Goal: Information Seeking & Learning: Learn about a topic

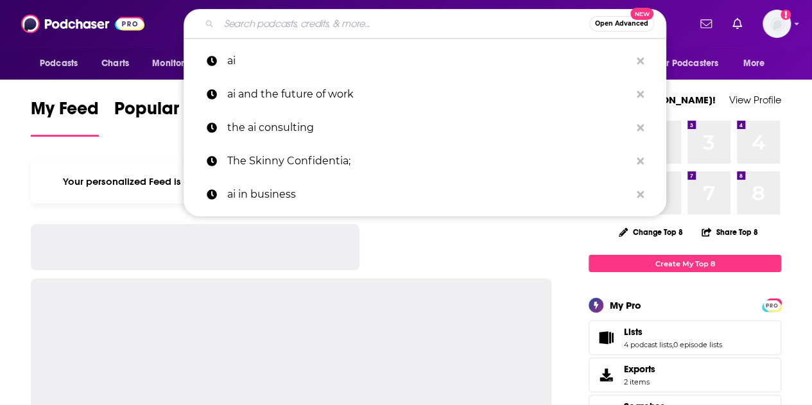
click at [336, 21] on input "Search podcasts, credits, & more..." at bounding box center [404, 23] width 371 height 21
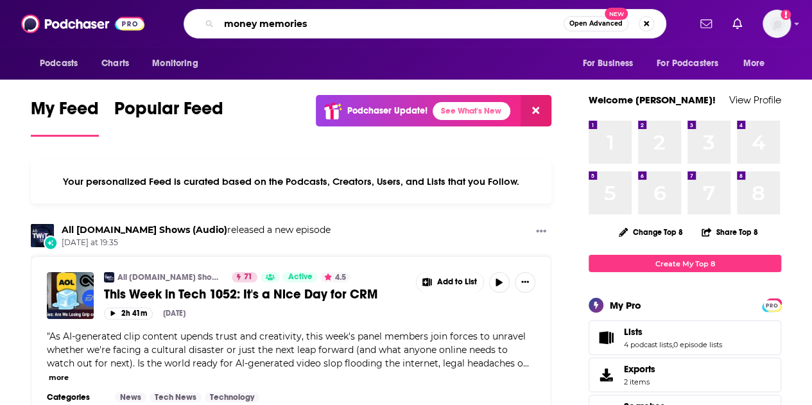
type input "money memories"
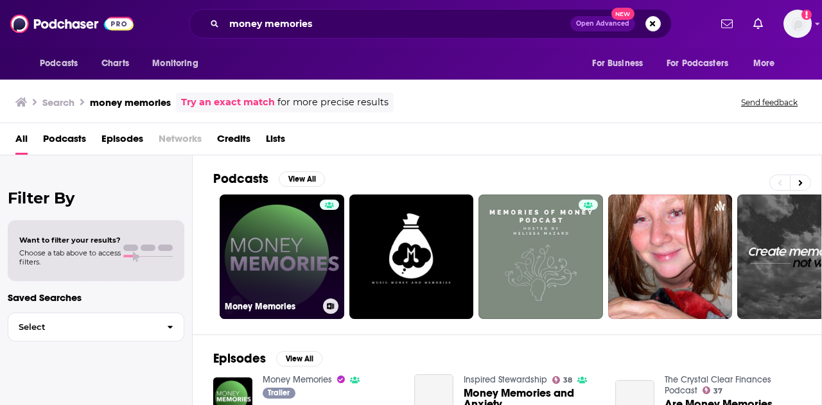
click at [266, 280] on link "Money Memories" at bounding box center [282, 257] width 125 height 125
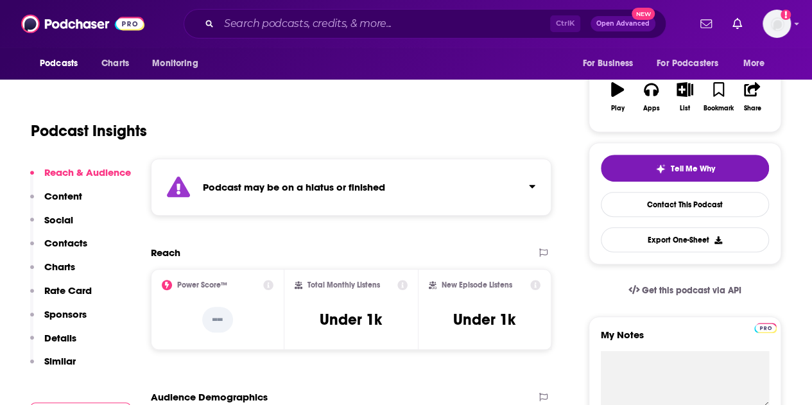
scroll to position [94, 0]
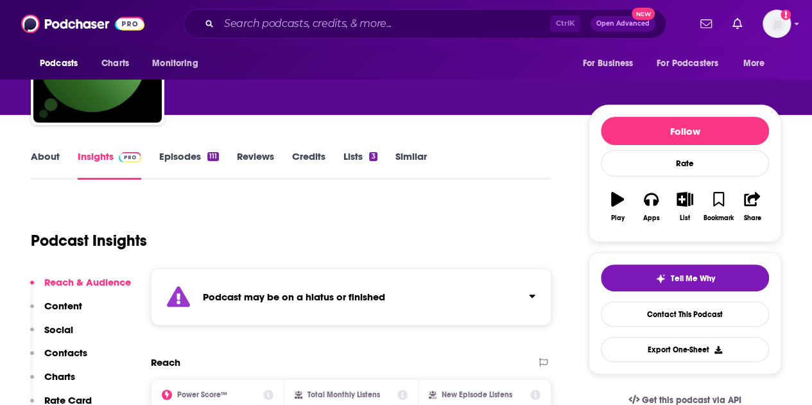
click at [193, 159] on link "Episodes 111" at bounding box center [189, 165] width 60 height 30
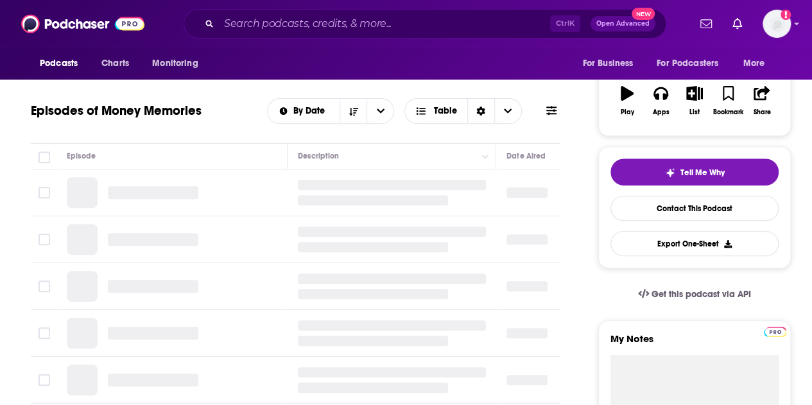
scroll to position [211, 0]
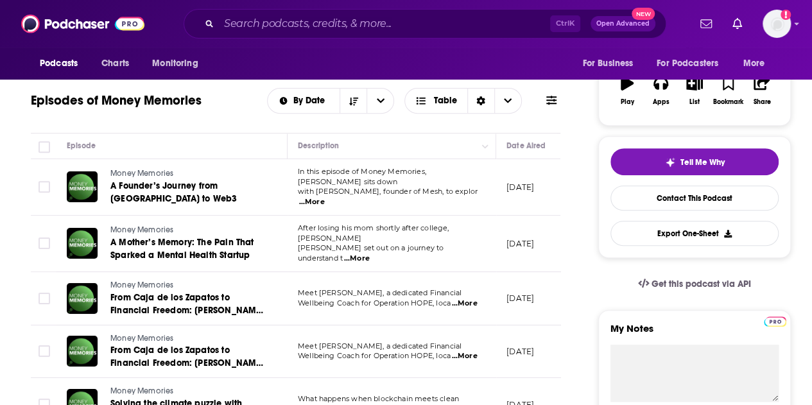
click at [325, 197] on span "...More" at bounding box center [312, 202] width 26 height 10
drag, startPoint x: 426, startPoint y: 232, endPoint x: 299, endPoint y: 175, distance: 138.8
click at [325, 197] on span "...More" at bounding box center [312, 202] width 26 height 10
drag, startPoint x: 294, startPoint y: 156, endPoint x: 358, endPoint y: 187, distance: 70.7
click at [375, 187] on span "with [PERSON_NAME], founder of Mesh, to explor" at bounding box center [388, 191] width 180 height 9
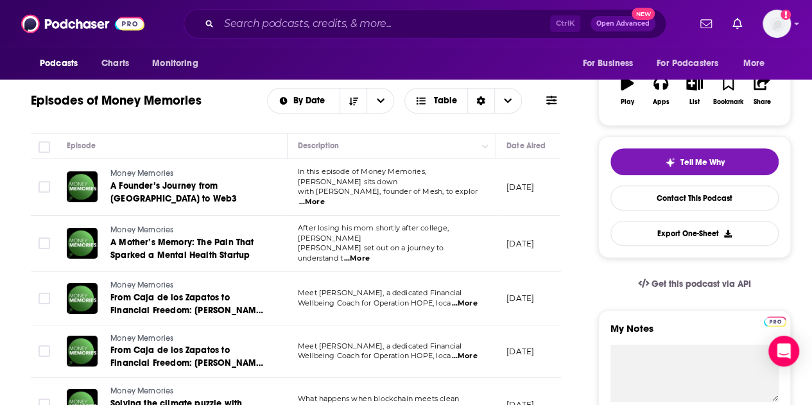
click at [363, 191] on span "with [PERSON_NAME], founder of Mesh, to explor" at bounding box center [388, 191] width 180 height 9
click at [325, 197] on span "...More" at bounding box center [312, 202] width 26 height 10
drag, startPoint x: 386, startPoint y: 231, endPoint x: 353, endPoint y: 210, distance: 38.7
click at [351, 187] on span "with [PERSON_NAME], founder of Mesh, to explor" at bounding box center [388, 191] width 180 height 9
click at [325, 197] on span "...More" at bounding box center [312, 202] width 26 height 10
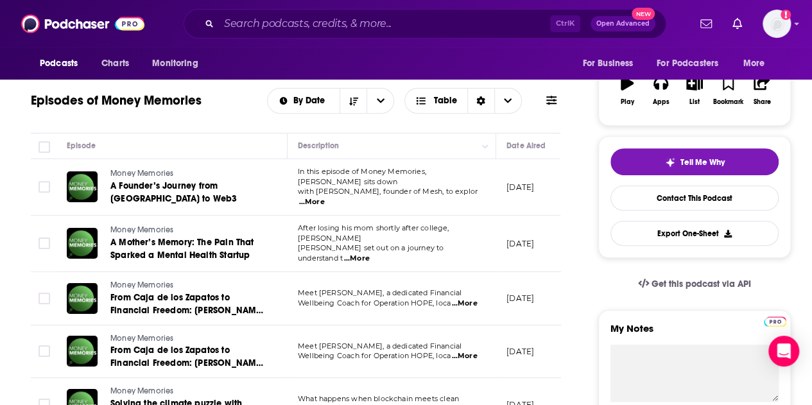
drag, startPoint x: 388, startPoint y: 222, endPoint x: 212, endPoint y: 186, distance: 179.5
click at [212, 186] on span "A Founder’s Journey from [GEOGRAPHIC_DATA] to Web3" at bounding box center [173, 192] width 127 height 24
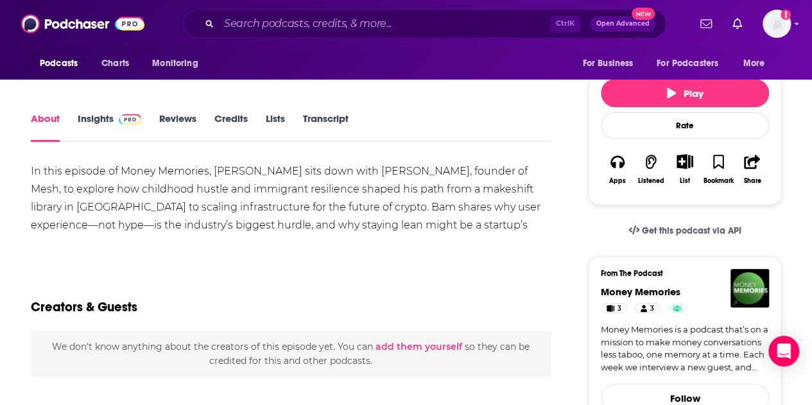
scroll to position [172, 0]
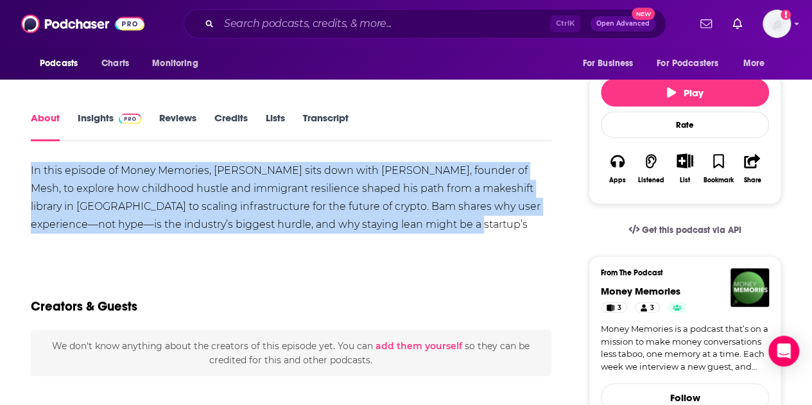
drag, startPoint x: 30, startPoint y: 161, endPoint x: 421, endPoint y: 224, distance: 396.8
copy div "In this episode of Money Memories, [PERSON_NAME] sits down with [PERSON_NAME], …"
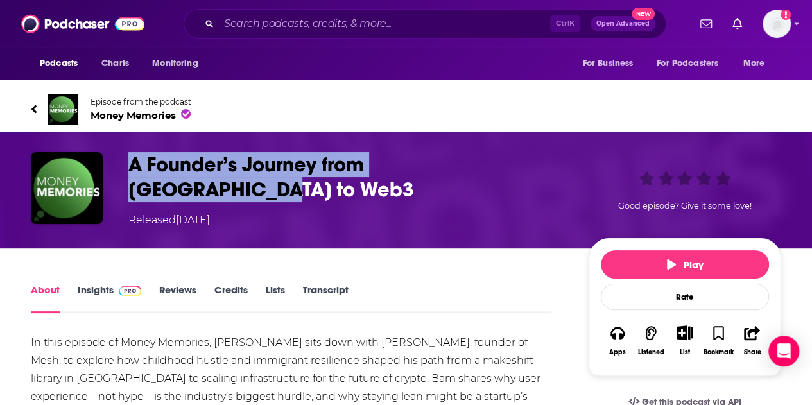
drag, startPoint x: 128, startPoint y: 162, endPoint x: 520, endPoint y: 170, distance: 391.2
click at [520, 170] on h1 "A Founder’s Journey from [GEOGRAPHIC_DATA] to Web3" at bounding box center [348, 177] width 440 height 50
copy h1 "A Founder’s Journey from [GEOGRAPHIC_DATA] to Web3"
click at [743, 331] on button "Share" at bounding box center [752, 340] width 33 height 47
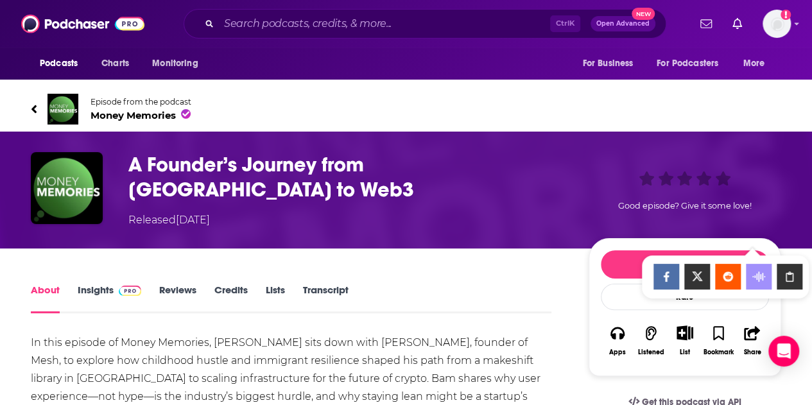
click at [782, 278] on icon "Show Share dropdown" at bounding box center [790, 277] width 26 height 10
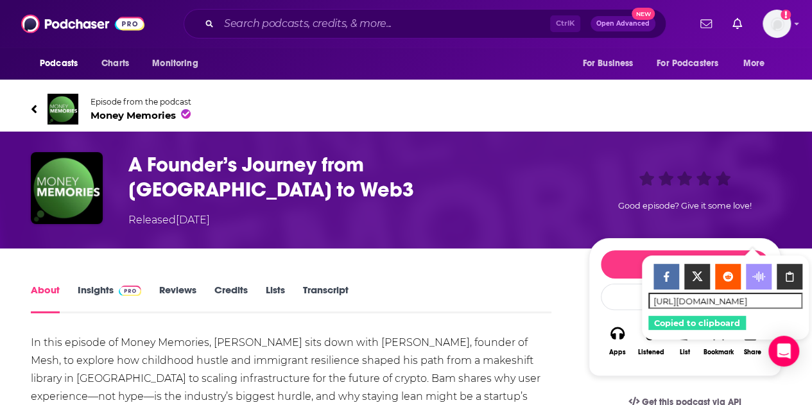
click at [514, 282] on div "About Insights Reviews Credits Lists Transcript" at bounding box center [291, 297] width 521 height 31
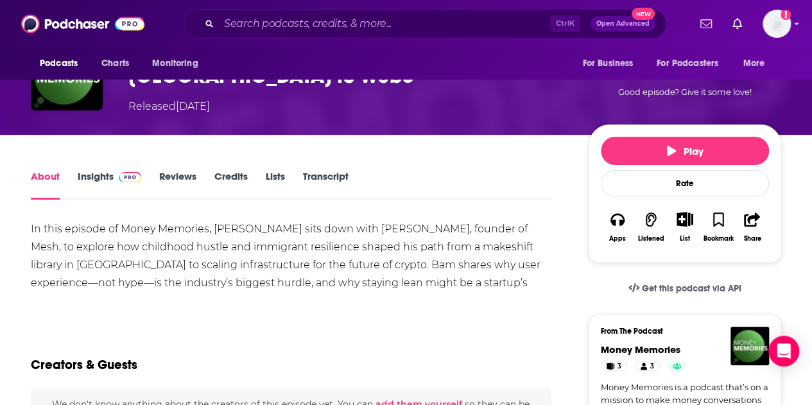
scroll to position [112, 0]
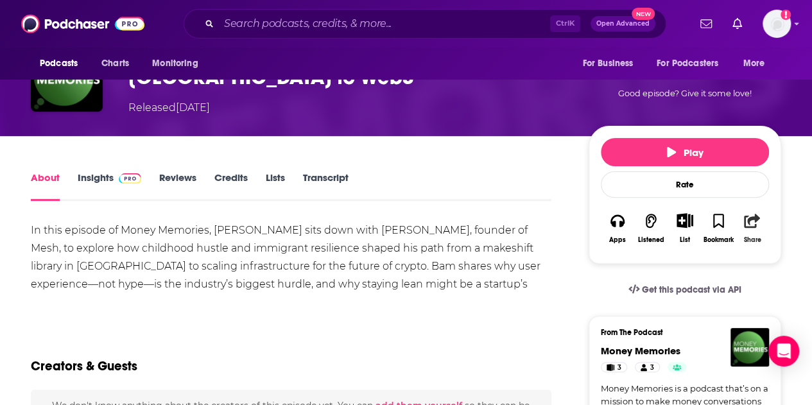
click at [758, 214] on icon "button" at bounding box center [752, 221] width 16 height 14
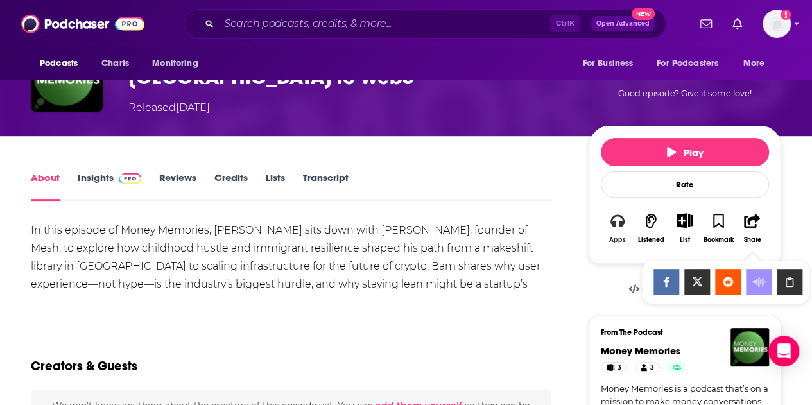
click at [616, 236] on div "Apps" at bounding box center [617, 240] width 17 height 8
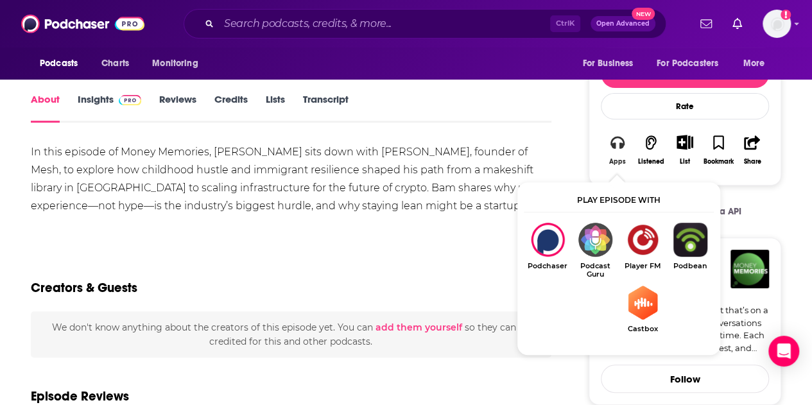
scroll to position [191, 0]
click at [419, 249] on div "Creators & Guests" at bounding box center [291, 280] width 521 height 62
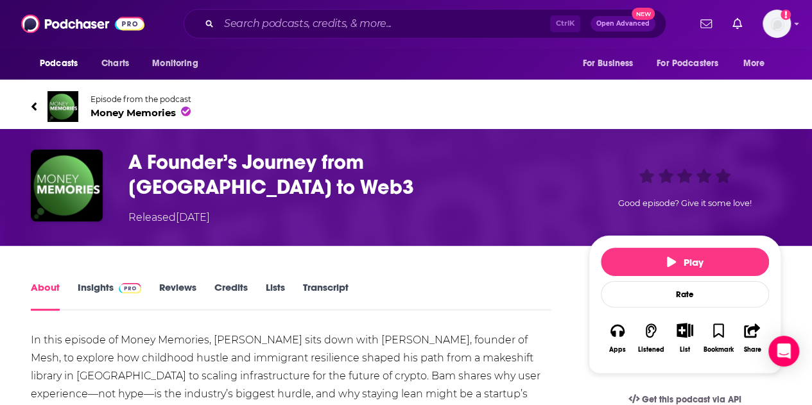
scroll to position [2, 0]
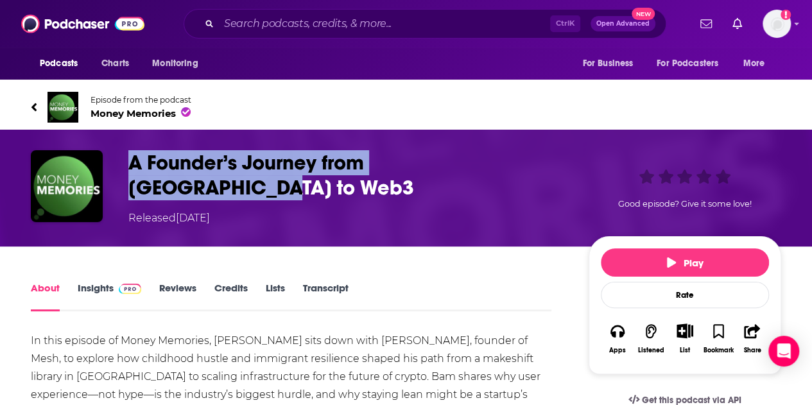
drag, startPoint x: 129, startPoint y: 162, endPoint x: 527, endPoint y: 167, distance: 398.2
click at [527, 167] on h1 "A Founder’s Journey from [GEOGRAPHIC_DATA] to Web3" at bounding box center [348, 175] width 440 height 50
copy h1 "A Founder’s Journey from [GEOGRAPHIC_DATA] to Web3"
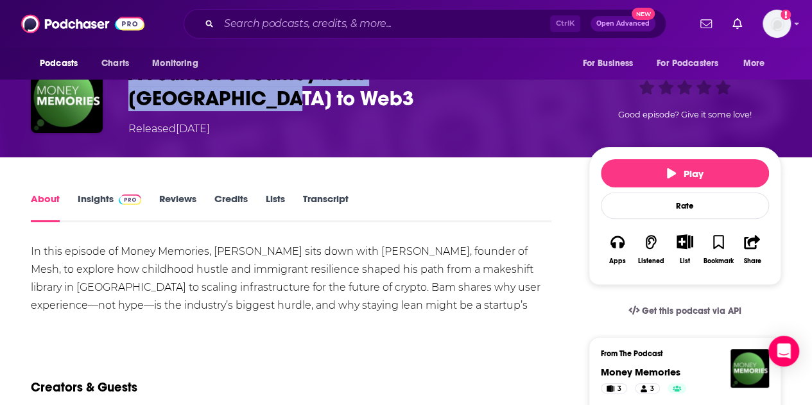
scroll to position [0, 0]
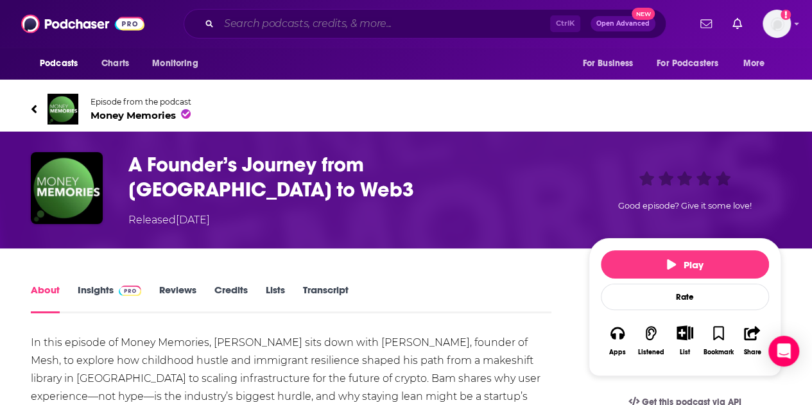
click at [410, 26] on input "Search podcasts, credits, & more..." at bounding box center [384, 23] width 331 height 21
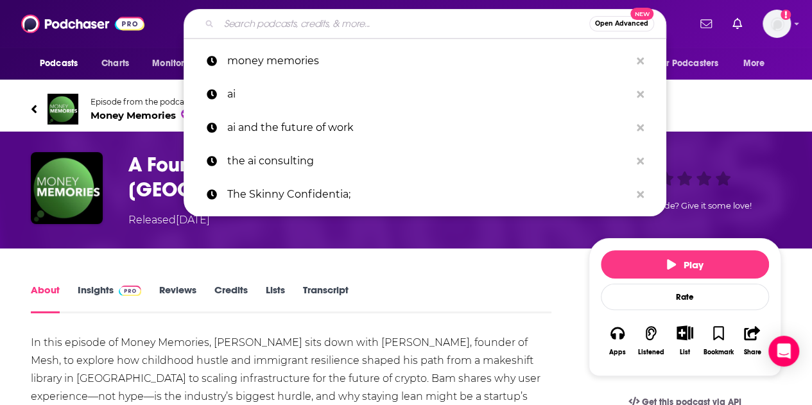
paste input "[URL][DOMAIN_NAME]"
type input "[URL][DOMAIN_NAME]"
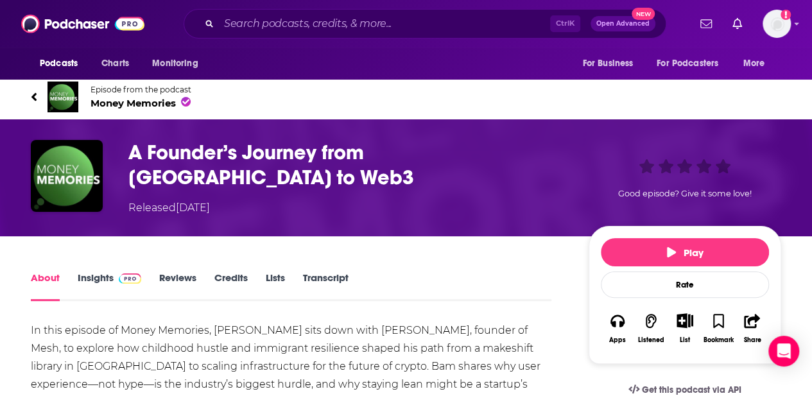
scroll to position [6, 0]
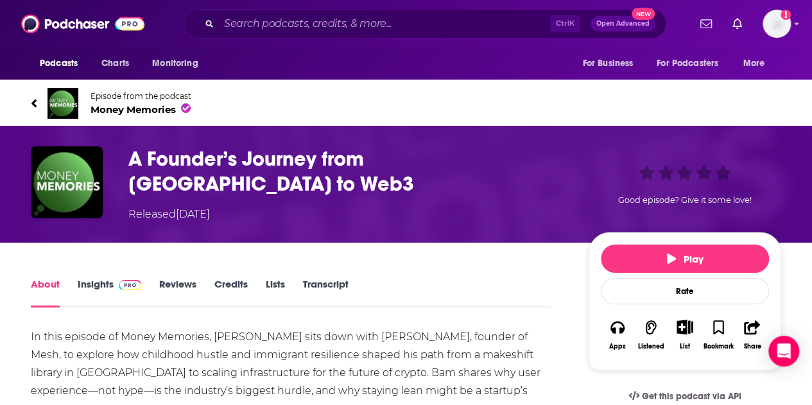
click at [27, 100] on div "Episode from the podcast Money Memories" at bounding box center [406, 103] width 770 height 51
click at [35, 102] on icon at bounding box center [34, 103] width 6 height 13
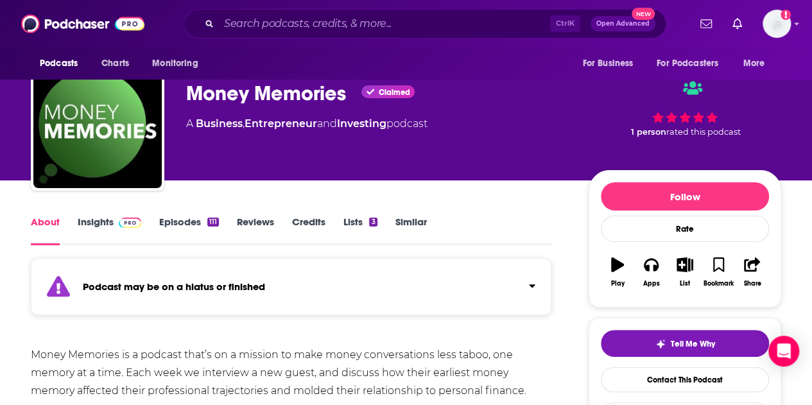
scroll to position [28, 0]
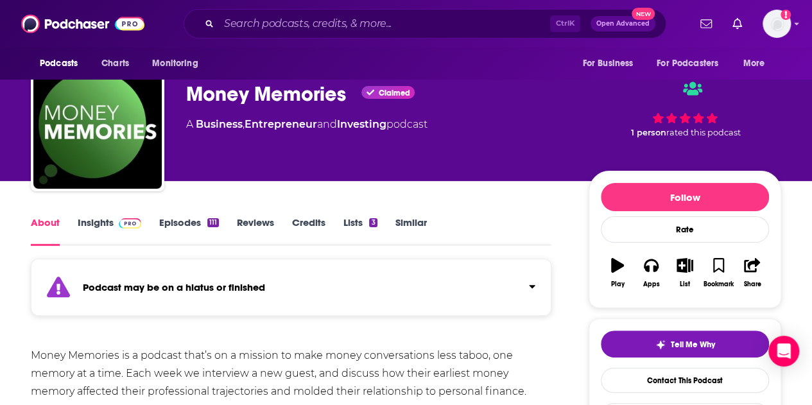
click at [177, 227] on link "Episodes 111" at bounding box center [189, 231] width 60 height 30
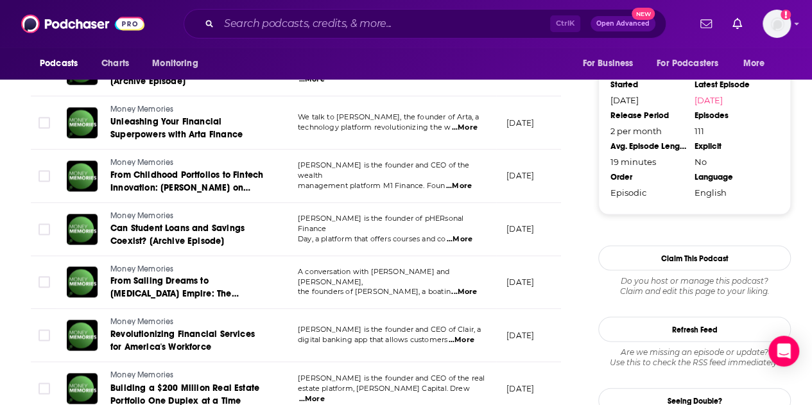
scroll to position [1258, 0]
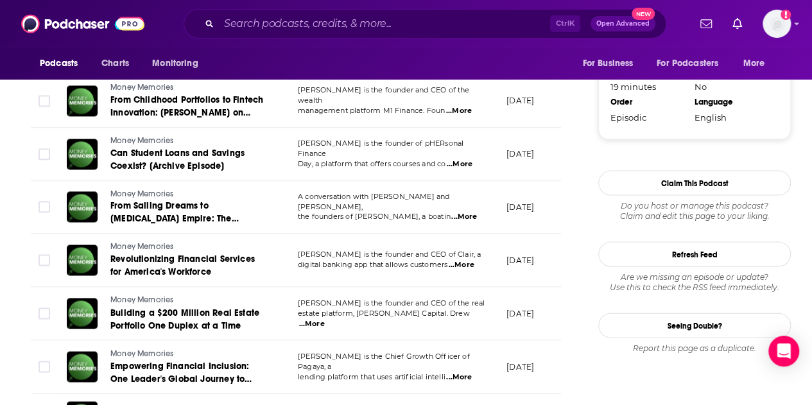
click at [325, 319] on span "...More" at bounding box center [312, 324] width 26 height 10
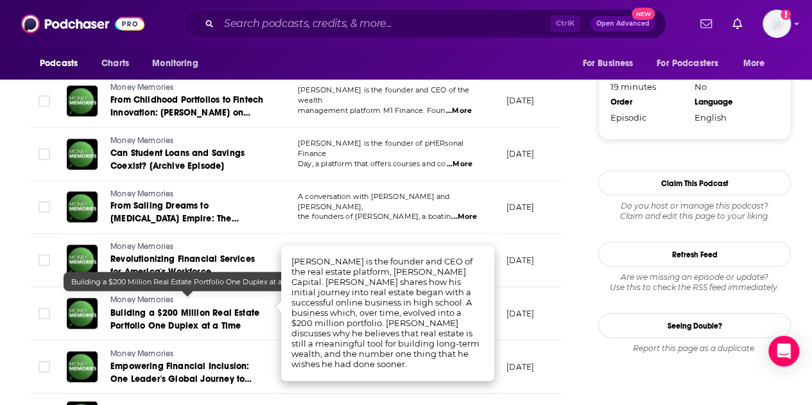
click at [221, 308] on span "Building a $200 Million Real Estate Portfolio One Duplex at a Time" at bounding box center [184, 320] width 149 height 24
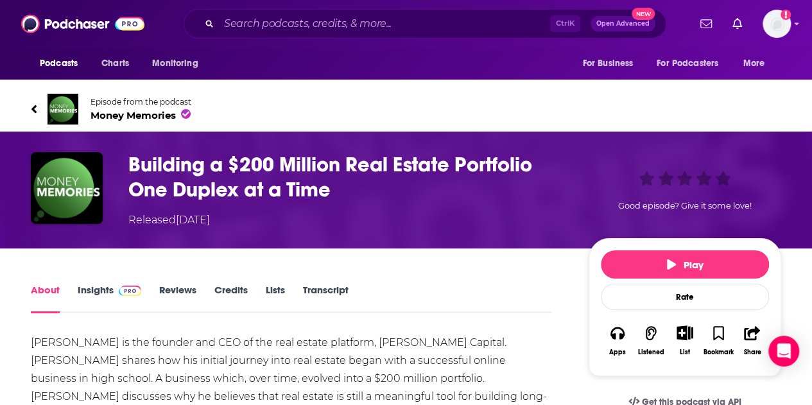
scroll to position [157, 0]
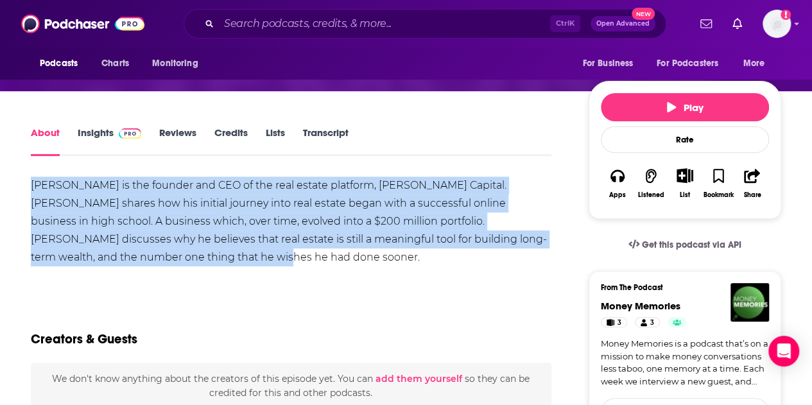
drag, startPoint x: 13, startPoint y: 183, endPoint x: 192, endPoint y: 258, distance: 193.7
copy div "[PERSON_NAME] is the founder and CEO of the real estate platform, [PERSON_NAME]…"
click at [208, 252] on div "[PERSON_NAME] is the founder and CEO of the real estate platform, [PERSON_NAME]…" at bounding box center [291, 222] width 521 height 90
